Goal: Use online tool/utility: Utilize a website feature to perform a specific function

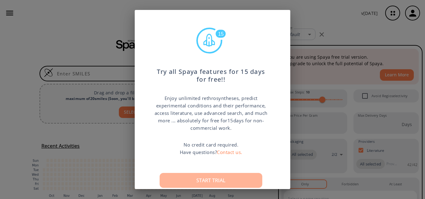
click at [217, 180] on button "Start trial" at bounding box center [210, 180] width 103 height 15
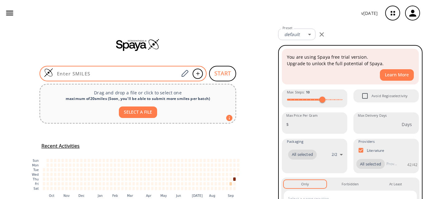
click at [130, 73] on input at bounding box center [116, 74] width 126 height 6
click at [154, 72] on input at bounding box center [116, 74] width 126 height 6
paste input "CC1(C)[C@@H](N)CNCC1"
type input "CC1(C)[C@@H](N)CNCC1"
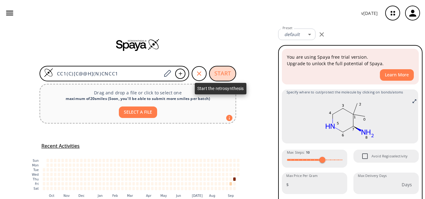
click at [222, 72] on button "START" at bounding box center [222, 74] width 27 height 16
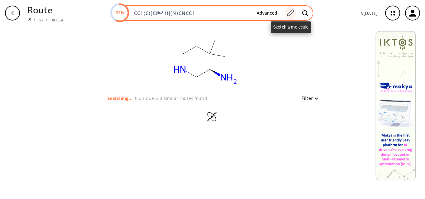
click at [289, 14] on icon at bounding box center [290, 12] width 7 height 7
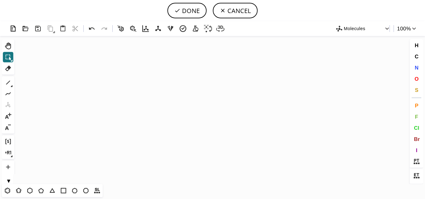
scroll to position [75, 3]
click at [182, 11] on button "DONE" at bounding box center [186, 11] width 39 height 16
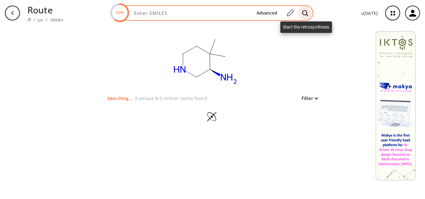
click at [309, 13] on div at bounding box center [305, 13] width 14 height 14
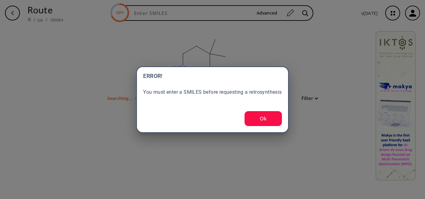
click at [252, 115] on button "Ok" at bounding box center [262, 118] width 37 height 15
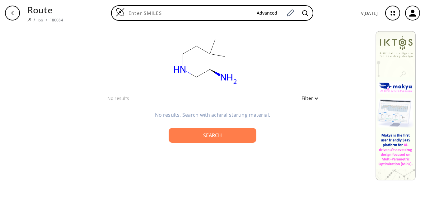
click at [228, 75] on ellipse at bounding box center [228, 79] width 22 height 14
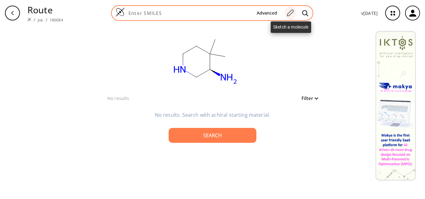
click at [287, 15] on icon at bounding box center [290, 13] width 8 height 8
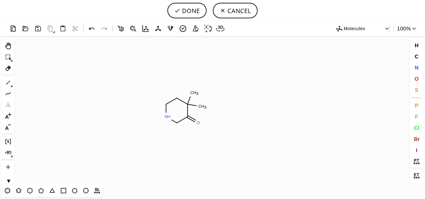
click at [183, 108] on icon "Created with [PERSON_NAME] 2.3.0 C H 3 N H C H 3 O" at bounding box center [212, 110] width 391 height 148
click at [186, 9] on button "DONE" at bounding box center [186, 11] width 39 height 16
type input "CC1(C(=O)CNCC1)C"
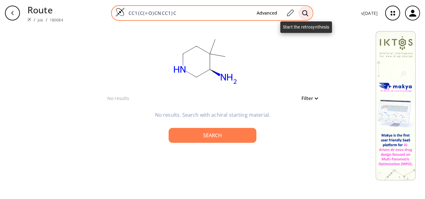
click at [309, 17] on div at bounding box center [305, 13] width 14 height 14
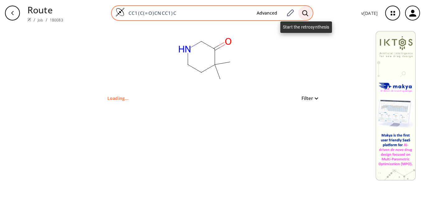
click at [307, 13] on icon at bounding box center [305, 13] width 6 height 7
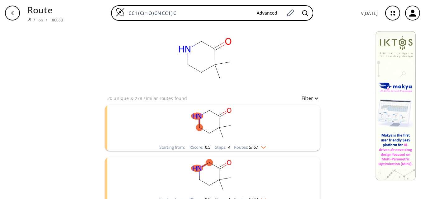
click at [264, 146] on img "clusters" at bounding box center [262, 146] width 8 height 5
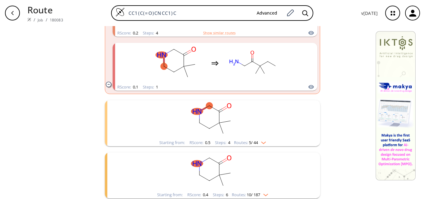
scroll to position [334, 0]
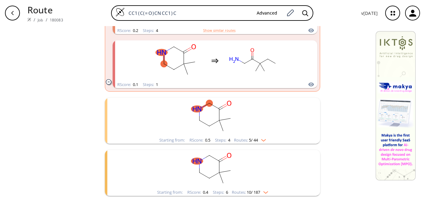
click at [264, 141] on img "clusters" at bounding box center [262, 139] width 8 height 5
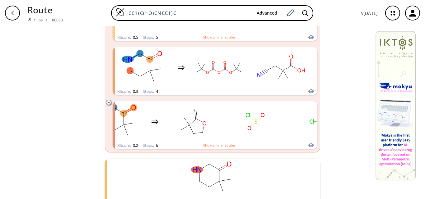
scroll to position [608, 0]
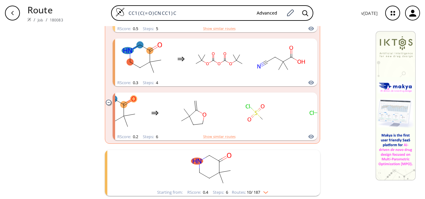
click at [265, 192] on img "clusters" at bounding box center [264, 191] width 8 height 5
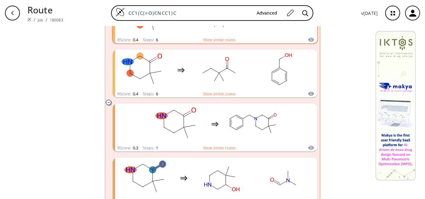
scroll to position [888, 0]
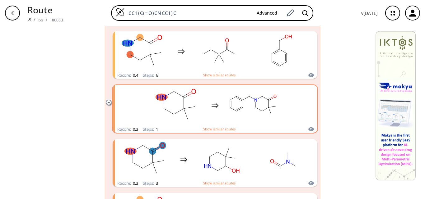
click at [261, 110] on ellipse "clusters" at bounding box center [262, 111] width 4 height 4
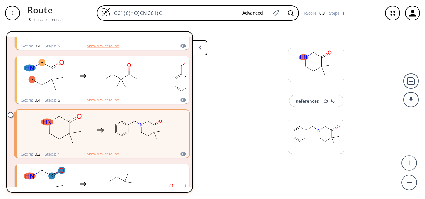
scroll to position [275, 0]
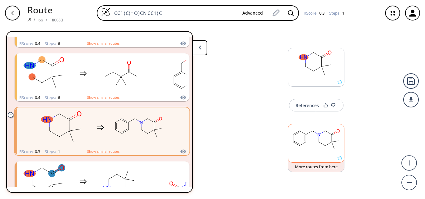
click at [339, 162] on div at bounding box center [316, 143] width 57 height 39
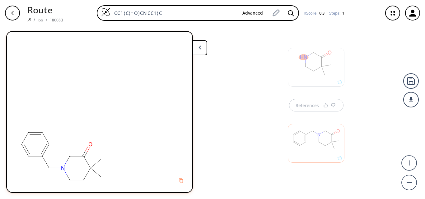
scroll to position [0, 0]
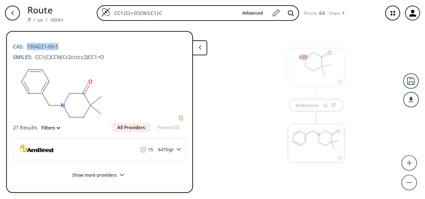
drag, startPoint x: 63, startPoint y: 45, endPoint x: 27, endPoint y: 49, distance: 36.0
click at [27, 49] on div "CAS: 1904221-09-5" at bounding box center [99, 44] width 173 height 14
copy span "1904221-09-5"
click at [220, 88] on div "References" at bounding box center [212, 110] width 425 height 168
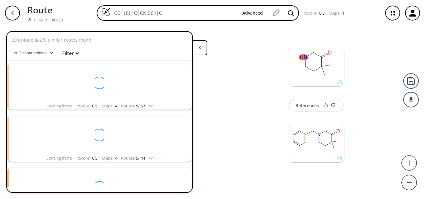
scroll to position [33, 0]
